Goal: Task Accomplishment & Management: Complete application form

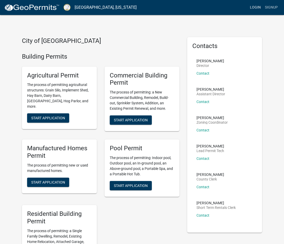
click at [256, 8] on link "Login" at bounding box center [254, 8] width 15 height 10
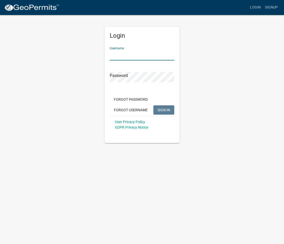
click at [138, 55] on input "Username" at bounding box center [142, 55] width 64 height 11
type input "sabrinajoyner"
click at [165, 110] on span "SIGN IN" at bounding box center [163, 109] width 13 height 4
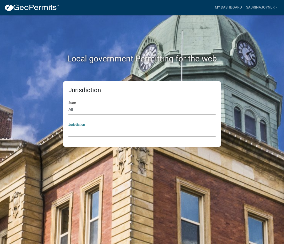
click at [78, 133] on select "[GEOGRAPHIC_DATA], [US_STATE] [GEOGRAPHIC_DATA], [US_STATE][PERSON_NAME][GEOGRA…" at bounding box center [141, 131] width 147 height 11
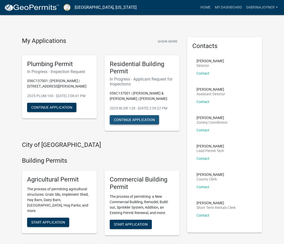
click at [132, 124] on button "Continue Application" at bounding box center [134, 119] width 49 height 9
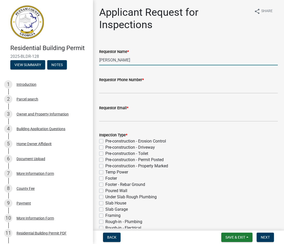
drag, startPoint x: 127, startPoint y: 60, endPoint x: 97, endPoint y: 62, distance: 29.2
click at [97, 62] on div "Requestor Name * [PERSON_NAME]" at bounding box center [188, 53] width 186 height 24
type input "[PERSON_NAME]"
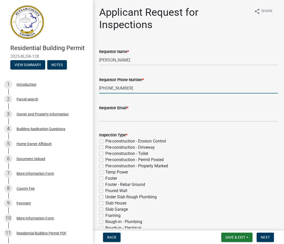
type input "[PHONE_NUMBER]"
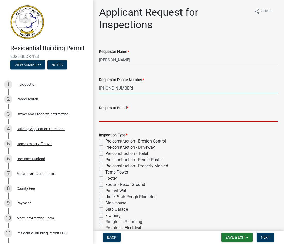
click at [104, 114] on input "Requestor Email *" at bounding box center [188, 116] width 178 height 11
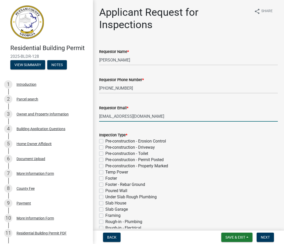
type input "[EMAIL_ADDRESS][DOMAIN_NAME]"
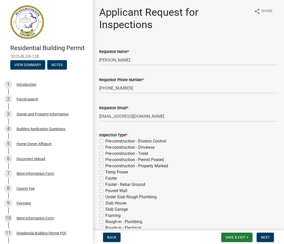
click at [105, 178] on label "Footer" at bounding box center [111, 178] width 12 height 6
click at [105, 178] on input "Footer" at bounding box center [106, 176] width 3 height 3
checkbox input "true"
checkbox input "false"
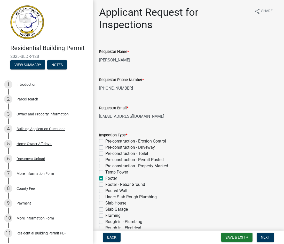
checkbox input "false"
checkbox input "true"
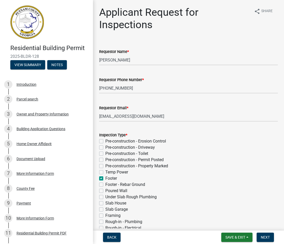
checkbox input "false"
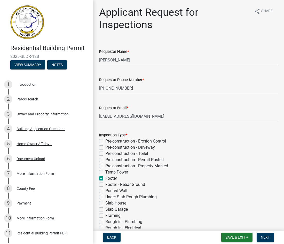
checkbox input "false"
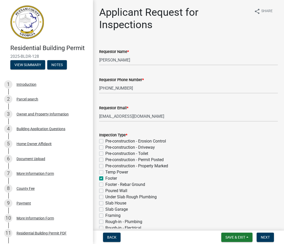
checkbox input "false"
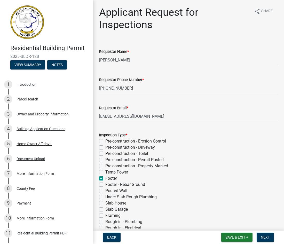
checkbox input "false"
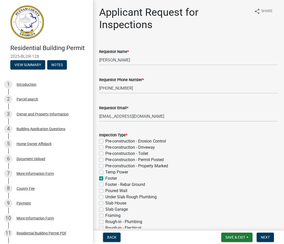
checkbox input "false"
click at [105, 185] on label "Footer - Rebar Ground" at bounding box center [125, 184] width 40 height 6
click at [105, 185] on input "Footer - Rebar Ground" at bounding box center [106, 182] width 3 height 3
checkbox input "true"
checkbox input "false"
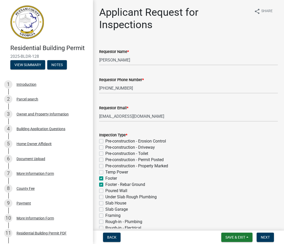
checkbox input "false"
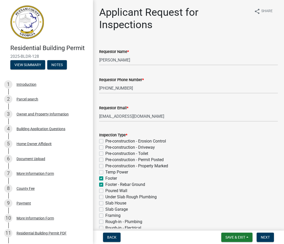
checkbox input "true"
checkbox input "false"
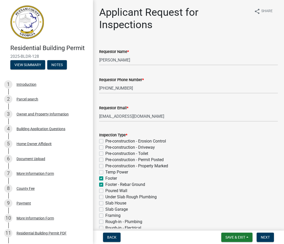
checkbox input "false"
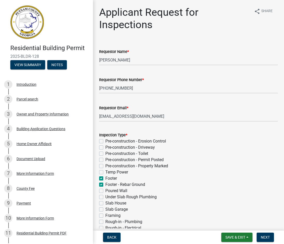
checkbox input "false"
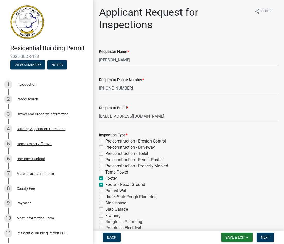
checkbox input "false"
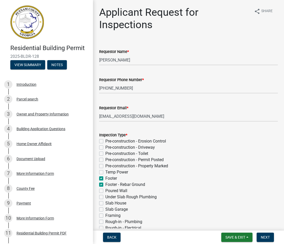
checkbox input "false"
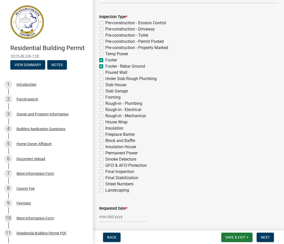
scroll to position [122, 0]
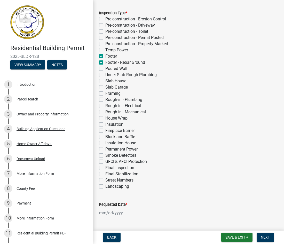
select select "8"
select select "2025"
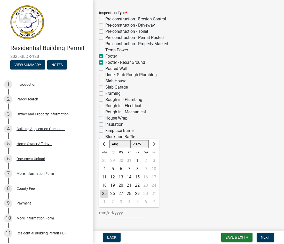
click at [124, 215] on input "Requested Date *" at bounding box center [122, 212] width 47 height 11
click at [121, 194] on div "27" at bounding box center [121, 193] width 8 height 8
type input "[DATE]"
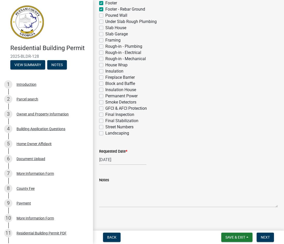
scroll to position [178, 0]
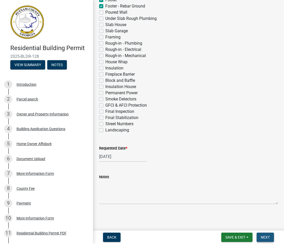
click at [263, 239] on span "Next" at bounding box center [264, 237] width 9 height 4
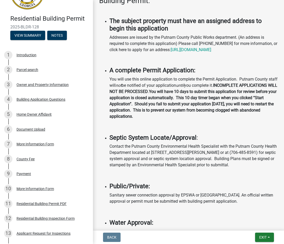
scroll to position [0, 0]
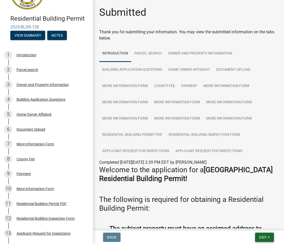
click at [264, 234] on button "Exit" at bounding box center [264, 236] width 19 height 9
click at [259, 221] on button "Save & Exit" at bounding box center [252, 223] width 41 height 12
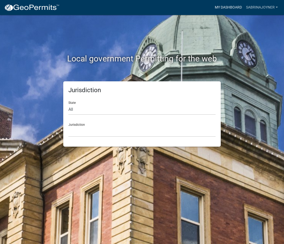
click at [232, 8] on link "My Dashboard" at bounding box center [227, 8] width 31 height 10
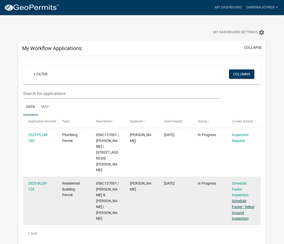
click at [233, 198] on link "Schedule Footer - Rebar Ground Inspection" at bounding box center [242, 209] width 23 height 22
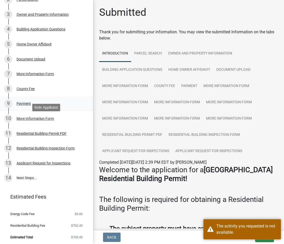
scroll to position [101, 0]
